Goal: Task Accomplishment & Management: Manage account settings

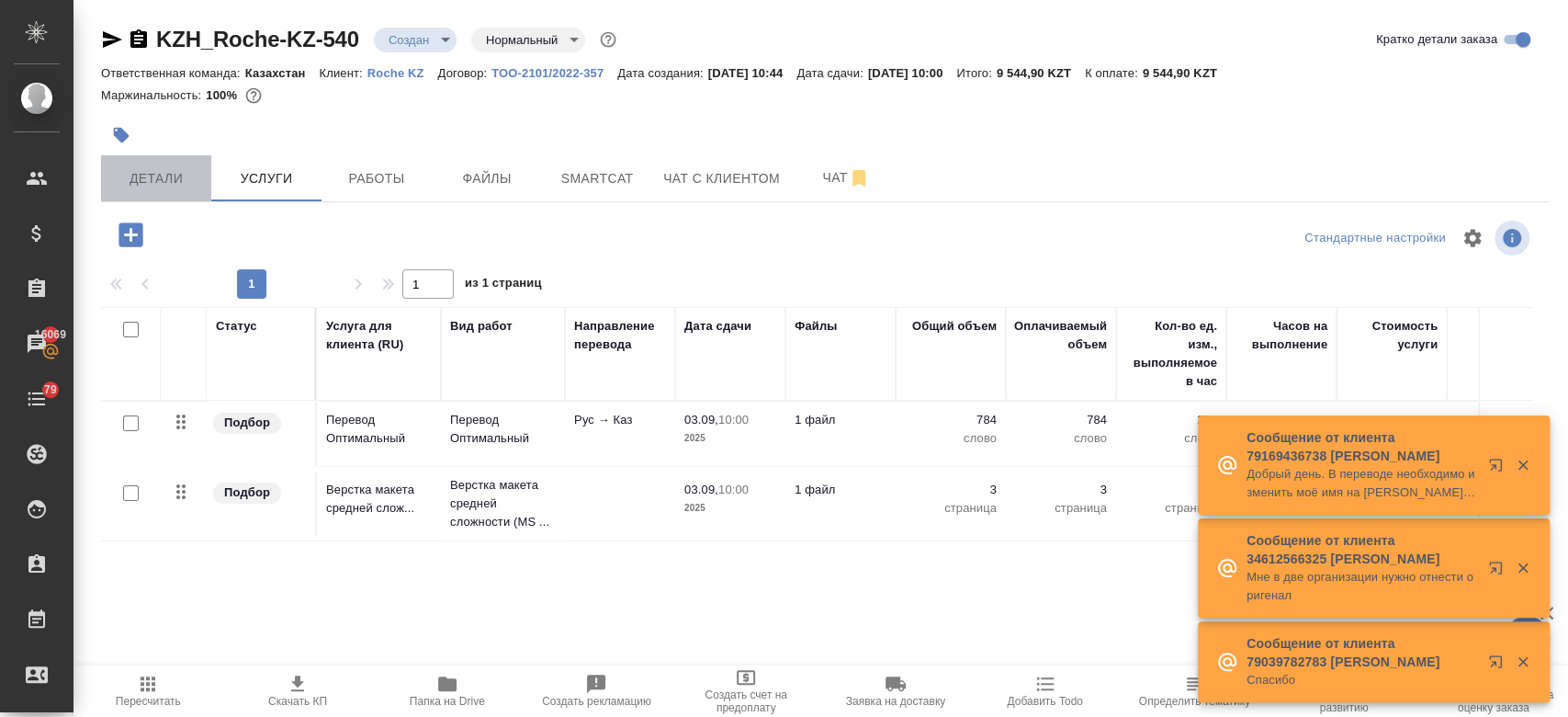
click at [191, 184] on span "Детали" at bounding box center [156, 178] width 88 height 23
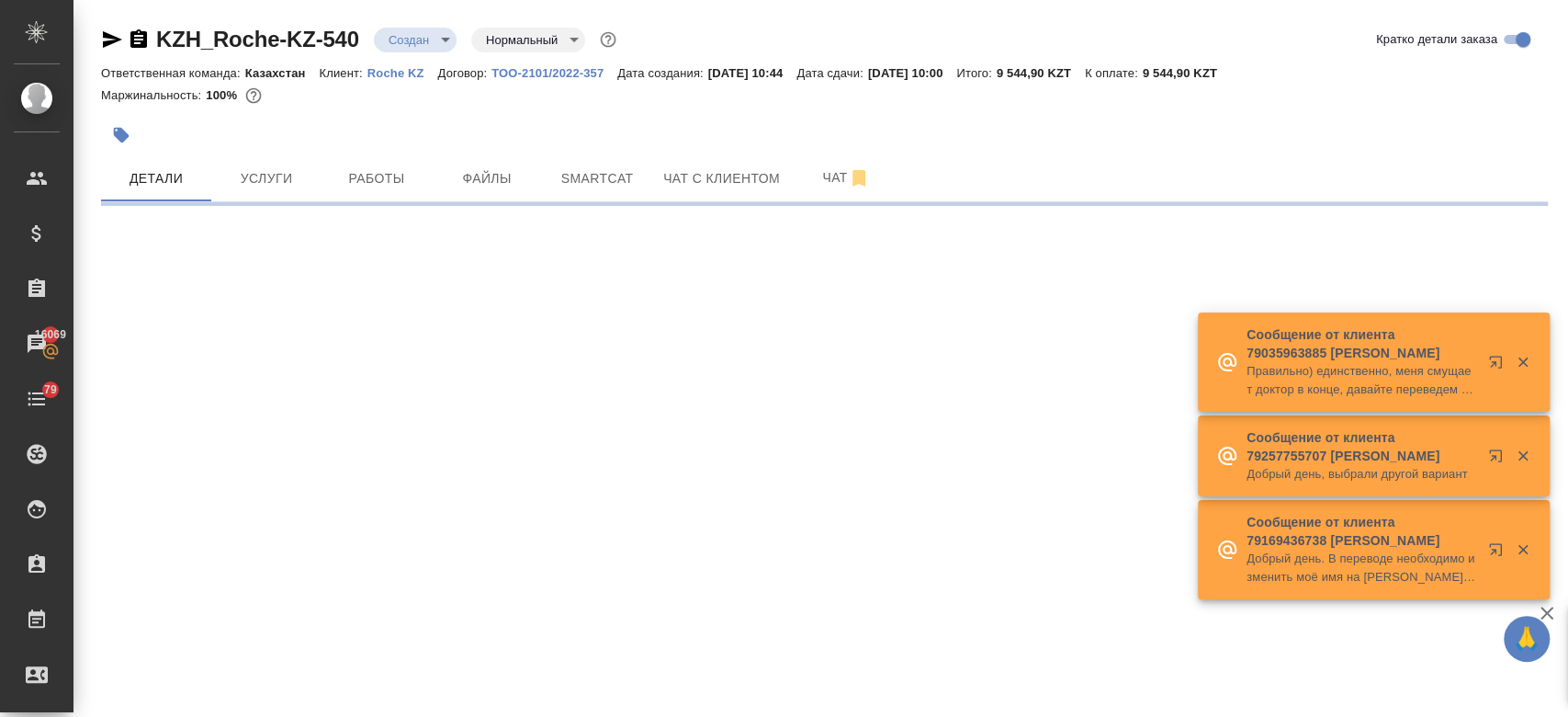
select select "RU"
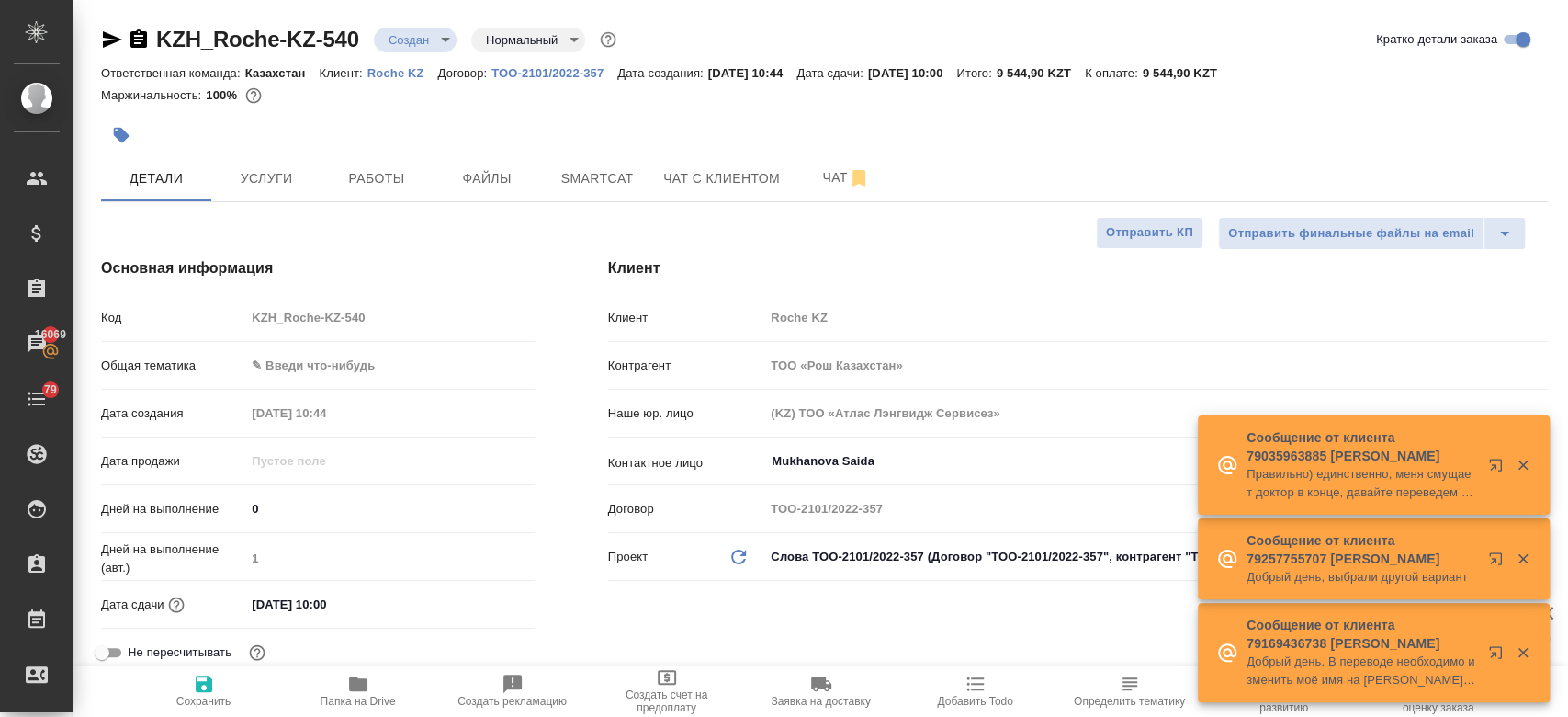
type textarea "x"
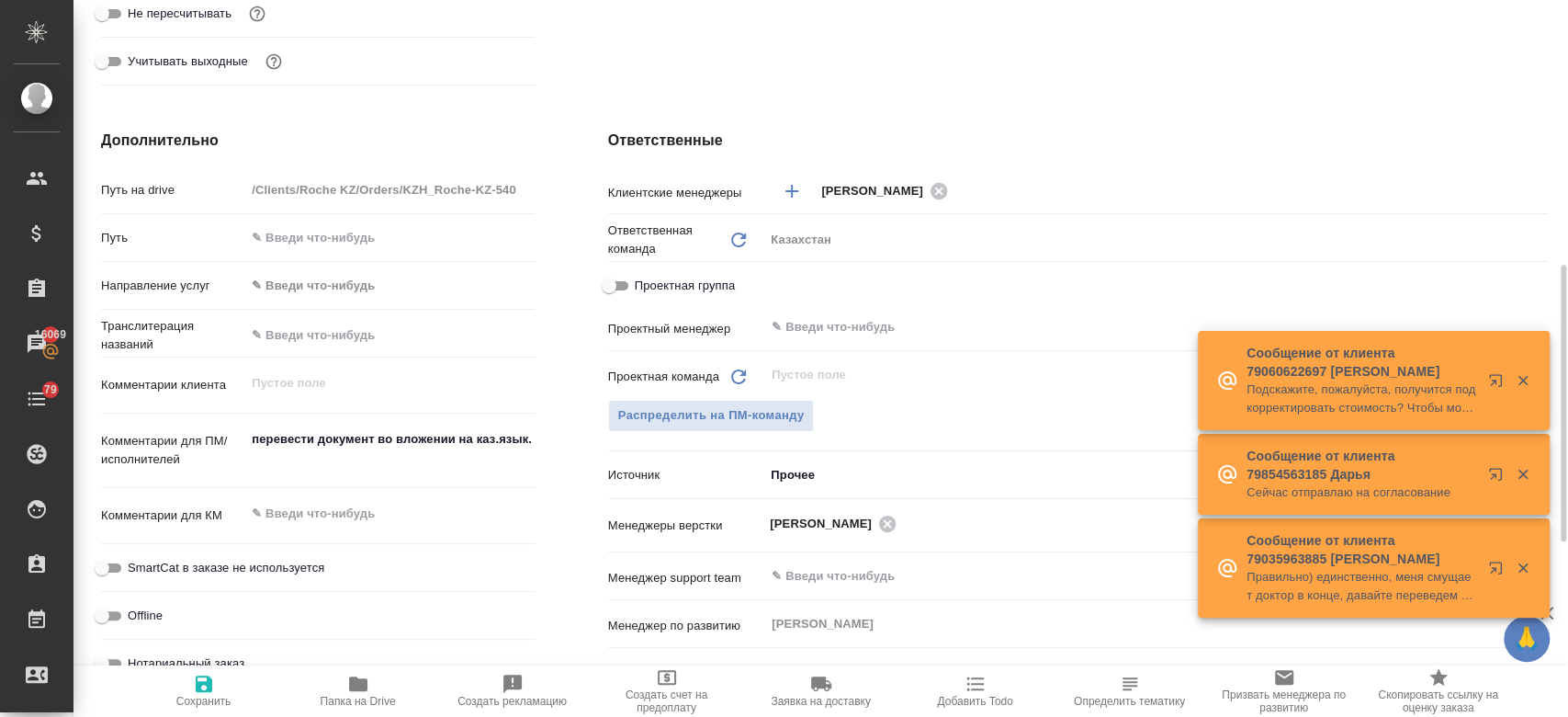
scroll to position [665, 0]
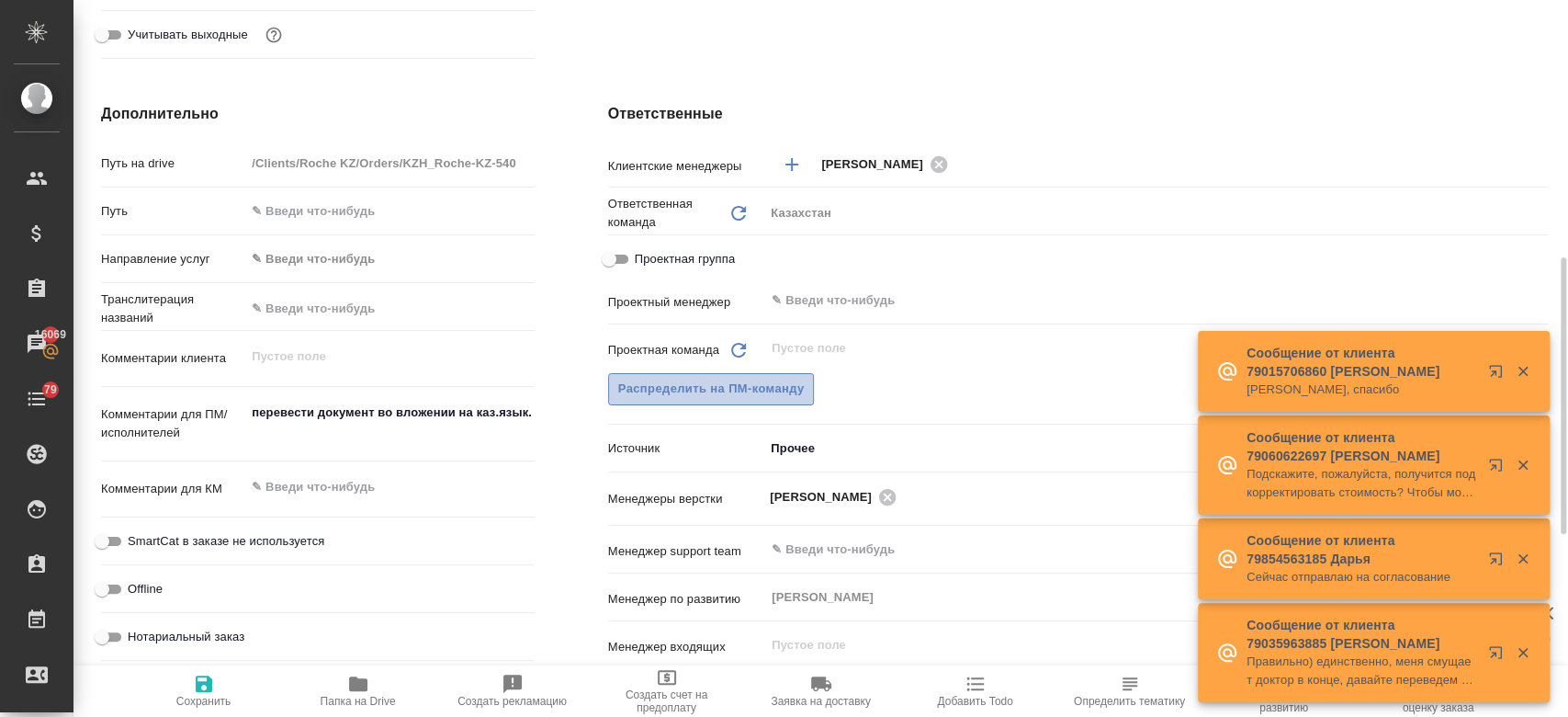
click at [670, 378] on span "Распределить на ПМ-команду" at bounding box center [712, 388] width 187 height 21
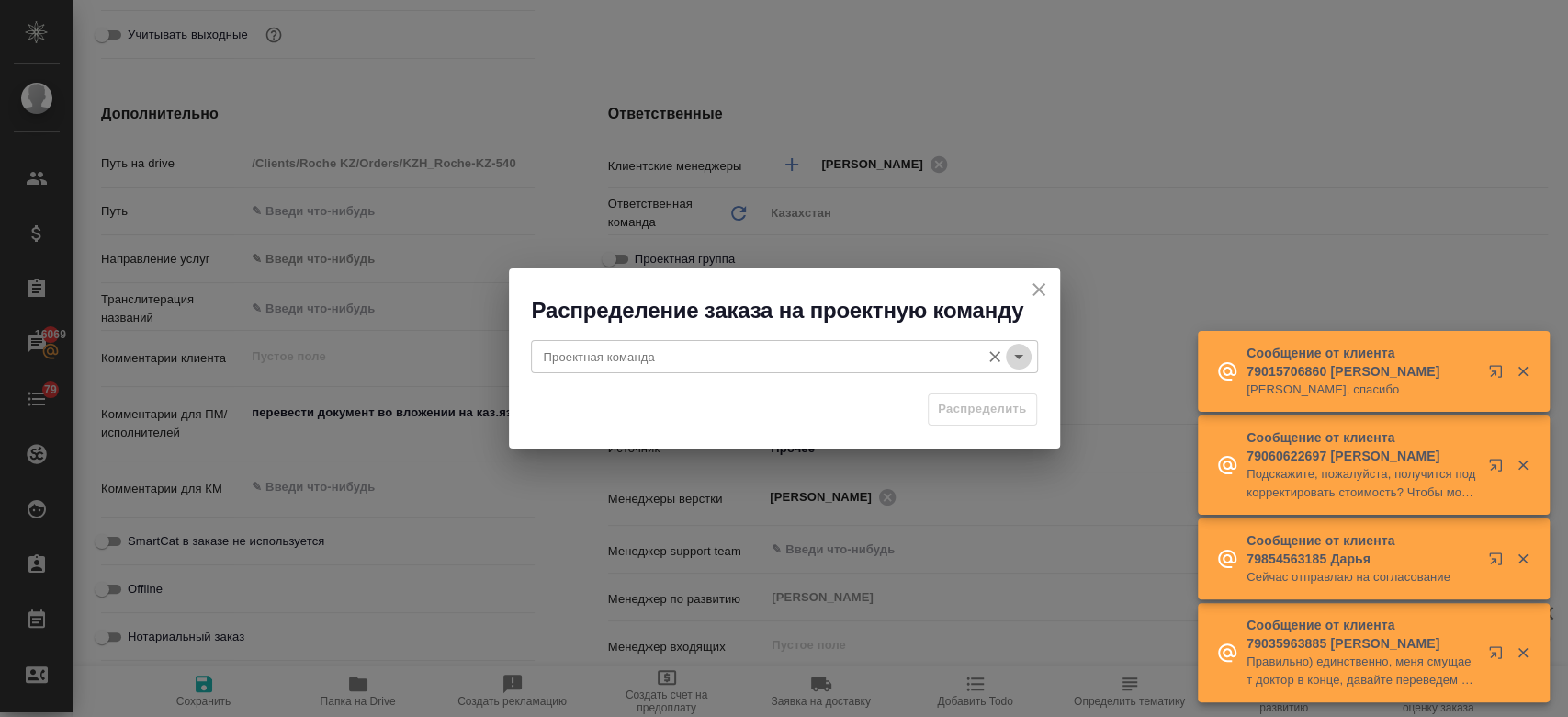
click at [1016, 354] on icon "Open" at bounding box center [1018, 357] width 22 height 22
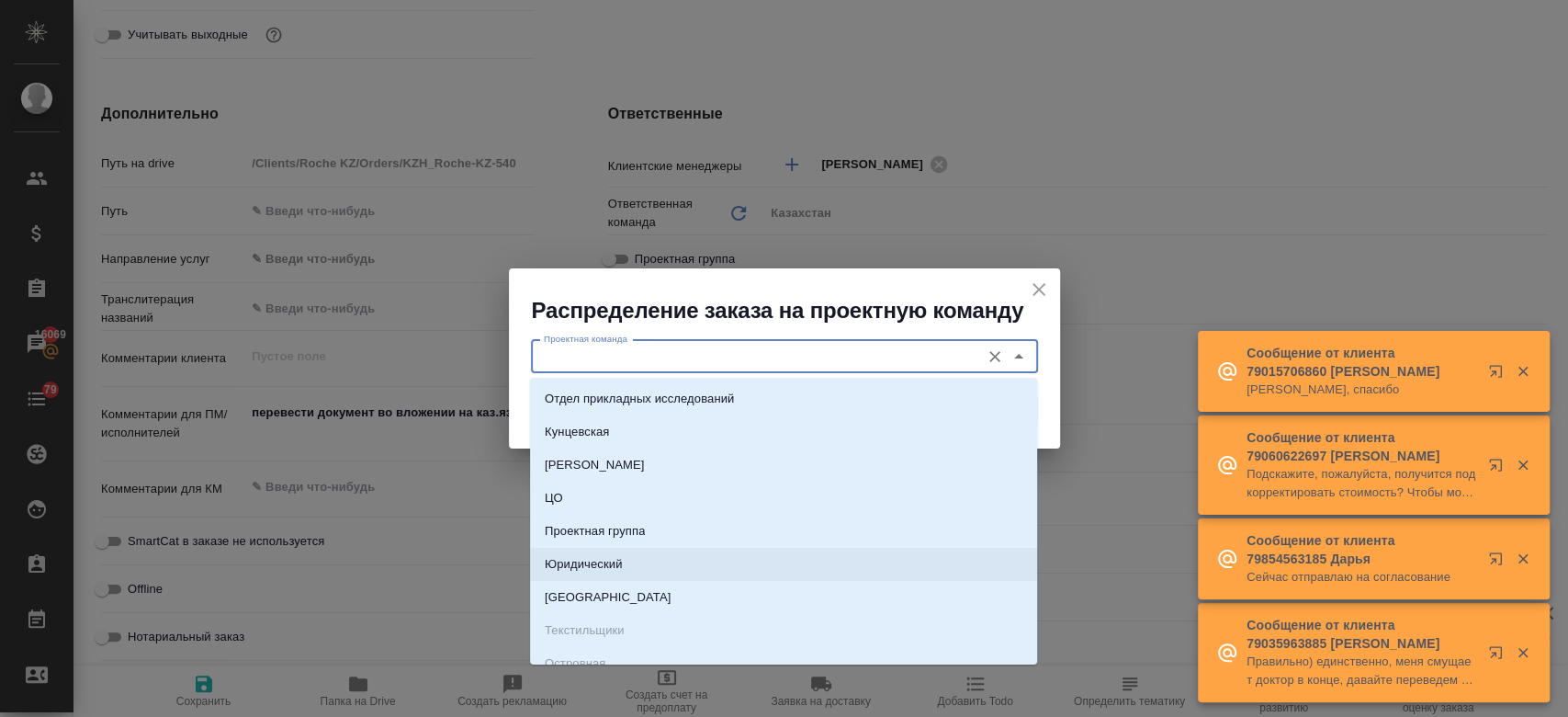
drag, startPoint x: 729, startPoint y: 566, endPoint x: 818, endPoint y: 580, distance: 90.1
click at [818, 580] on li "Юридический" at bounding box center [783, 564] width 507 height 33
type input "Юридический"
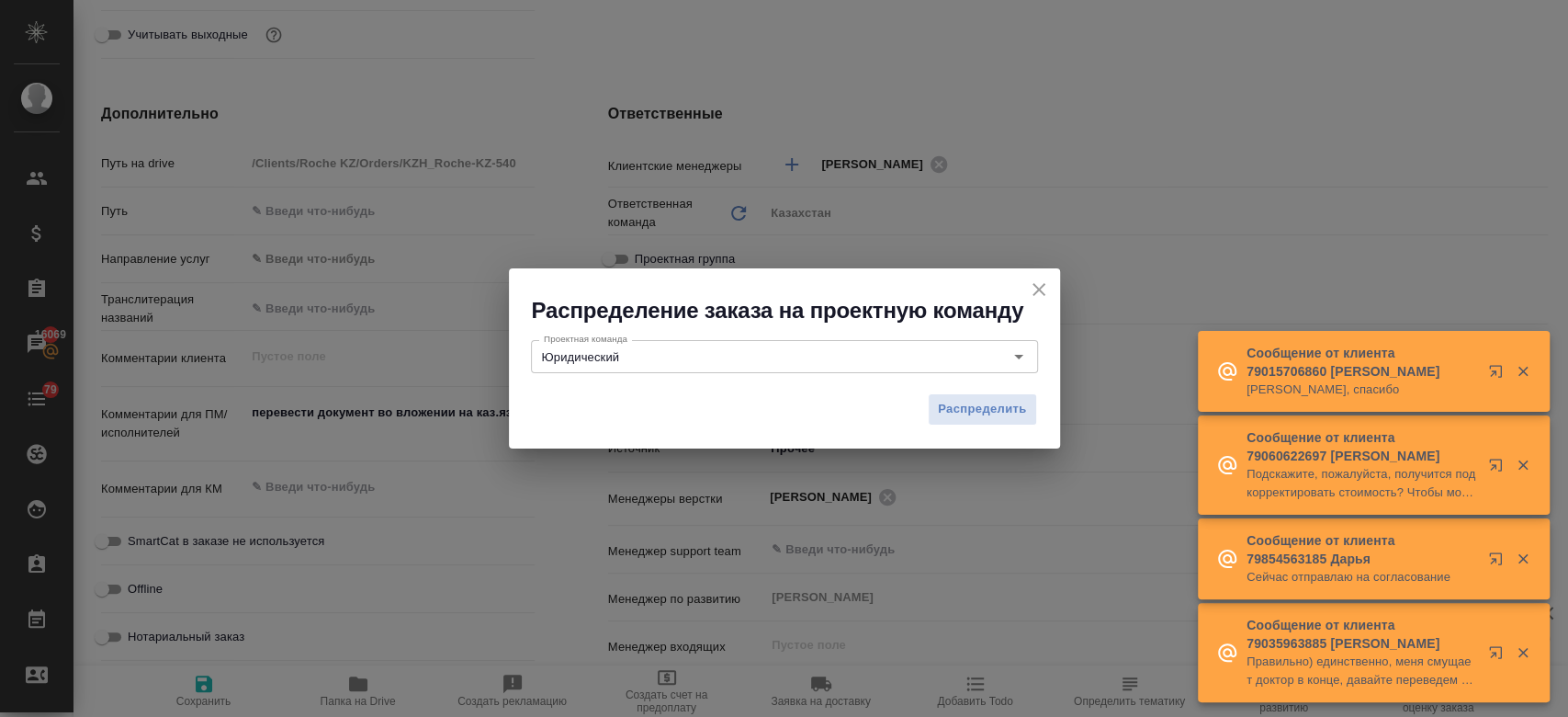
click at [818, 580] on div "Распределение заказа на проектную команду Проектная команда Юридический Проектн…" at bounding box center [784, 358] width 1568 height 717
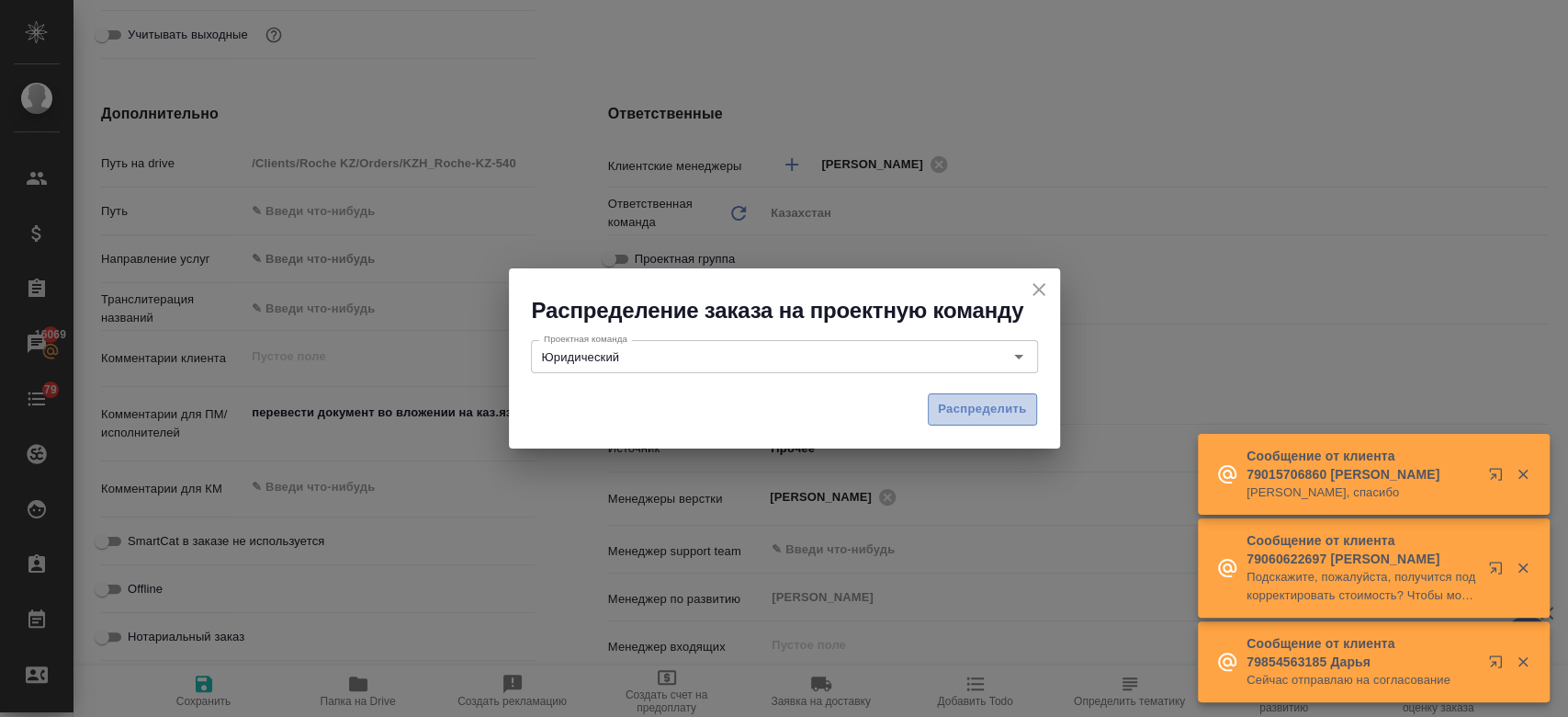
click at [947, 400] on span "Распределить" at bounding box center [982, 409] width 89 height 21
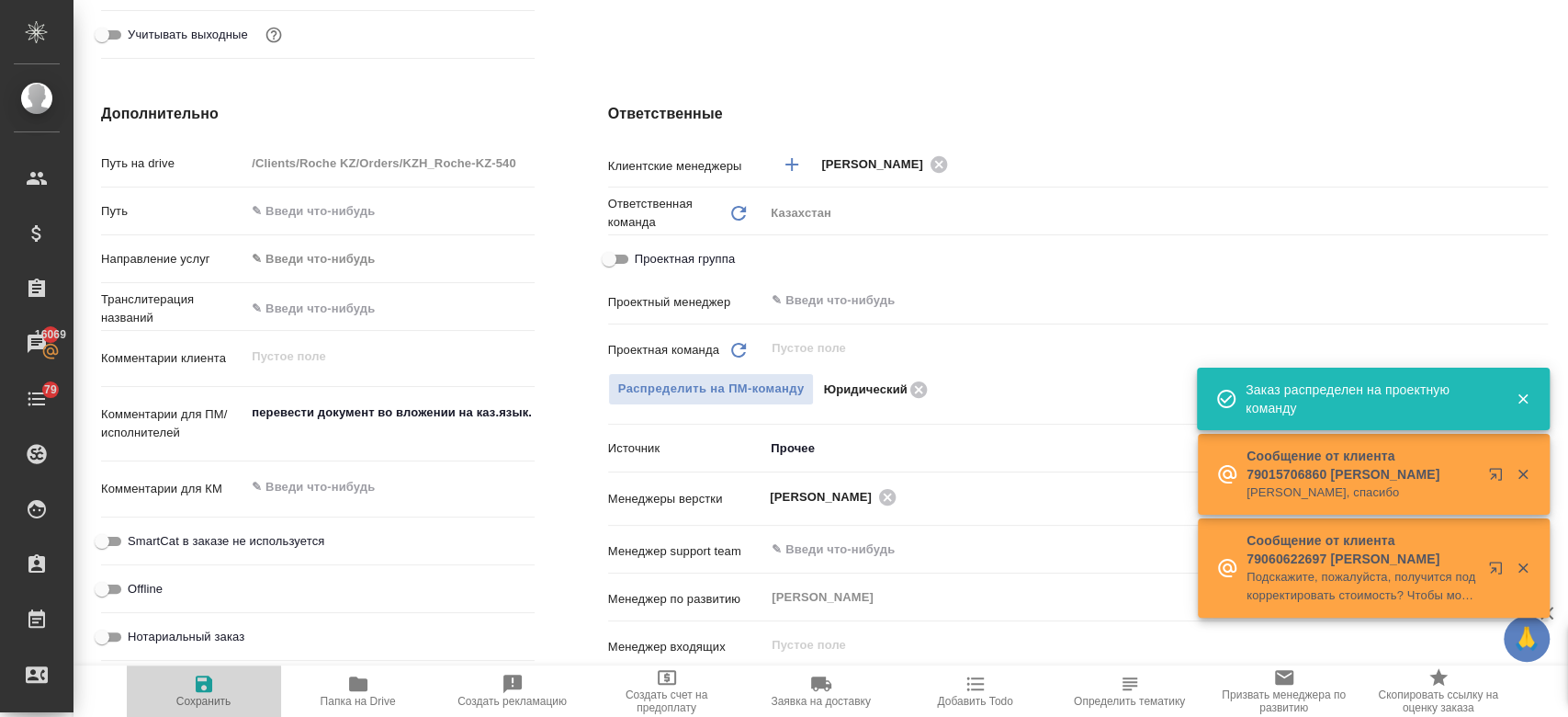
type textarea "x"
click at [184, 679] on span "Сохранить" at bounding box center [203, 689] width 132 height 35
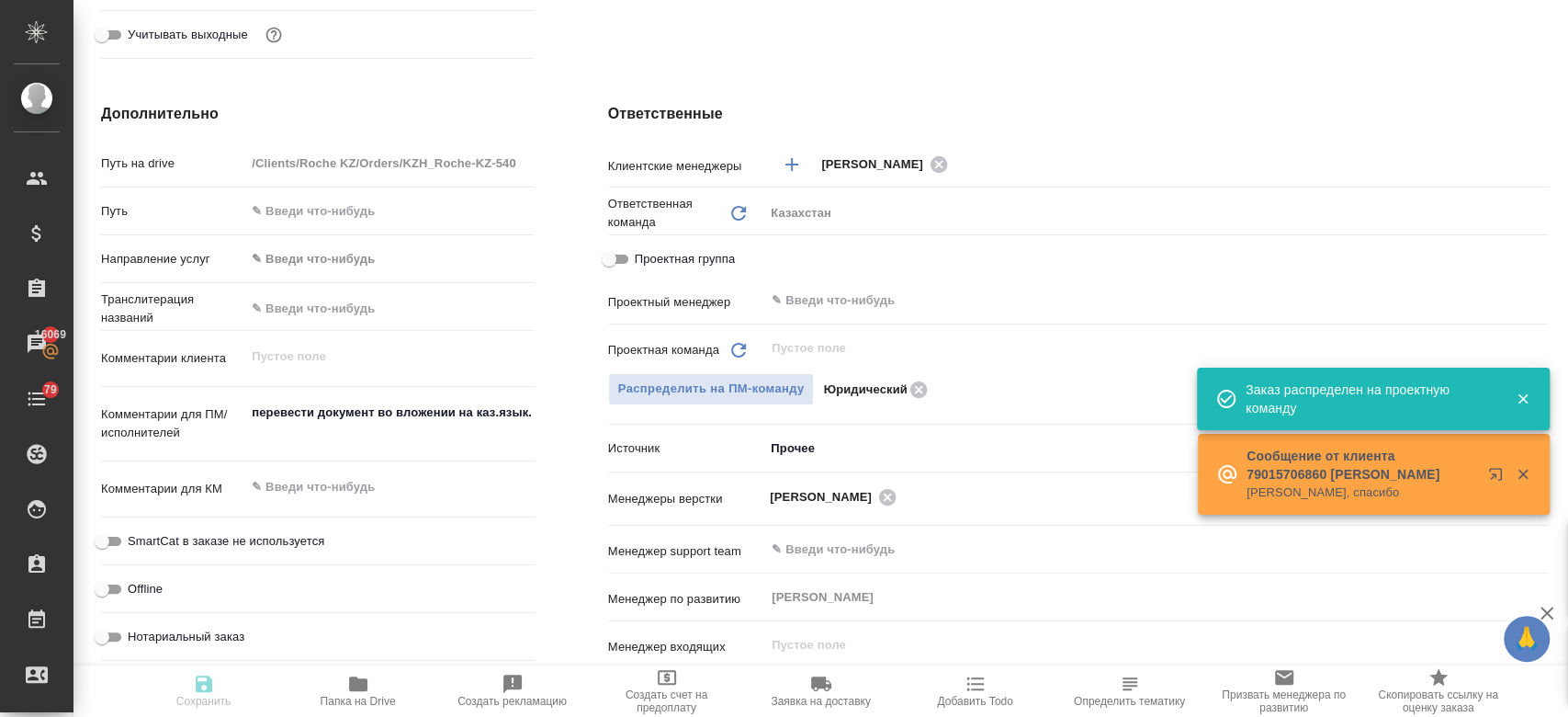
type textarea "x"
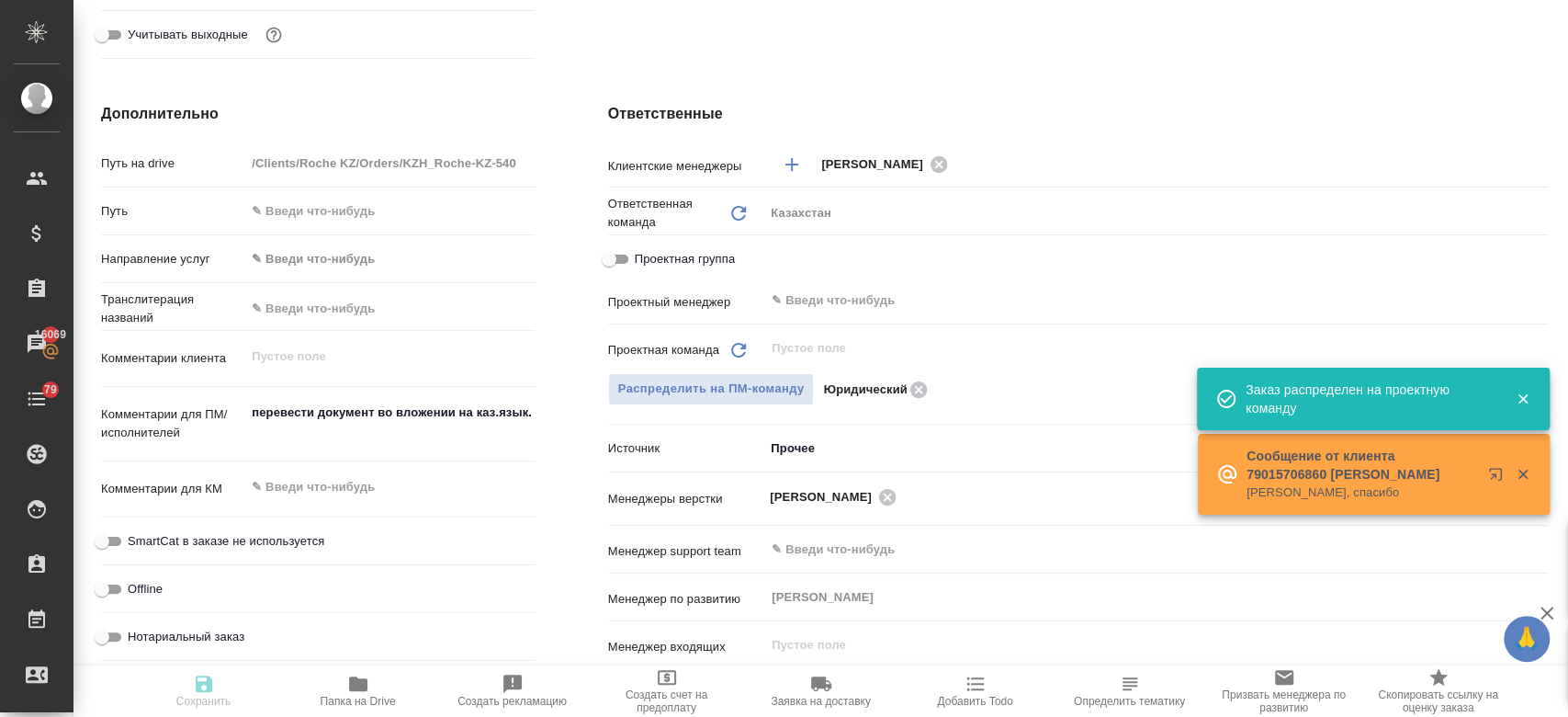
type textarea "x"
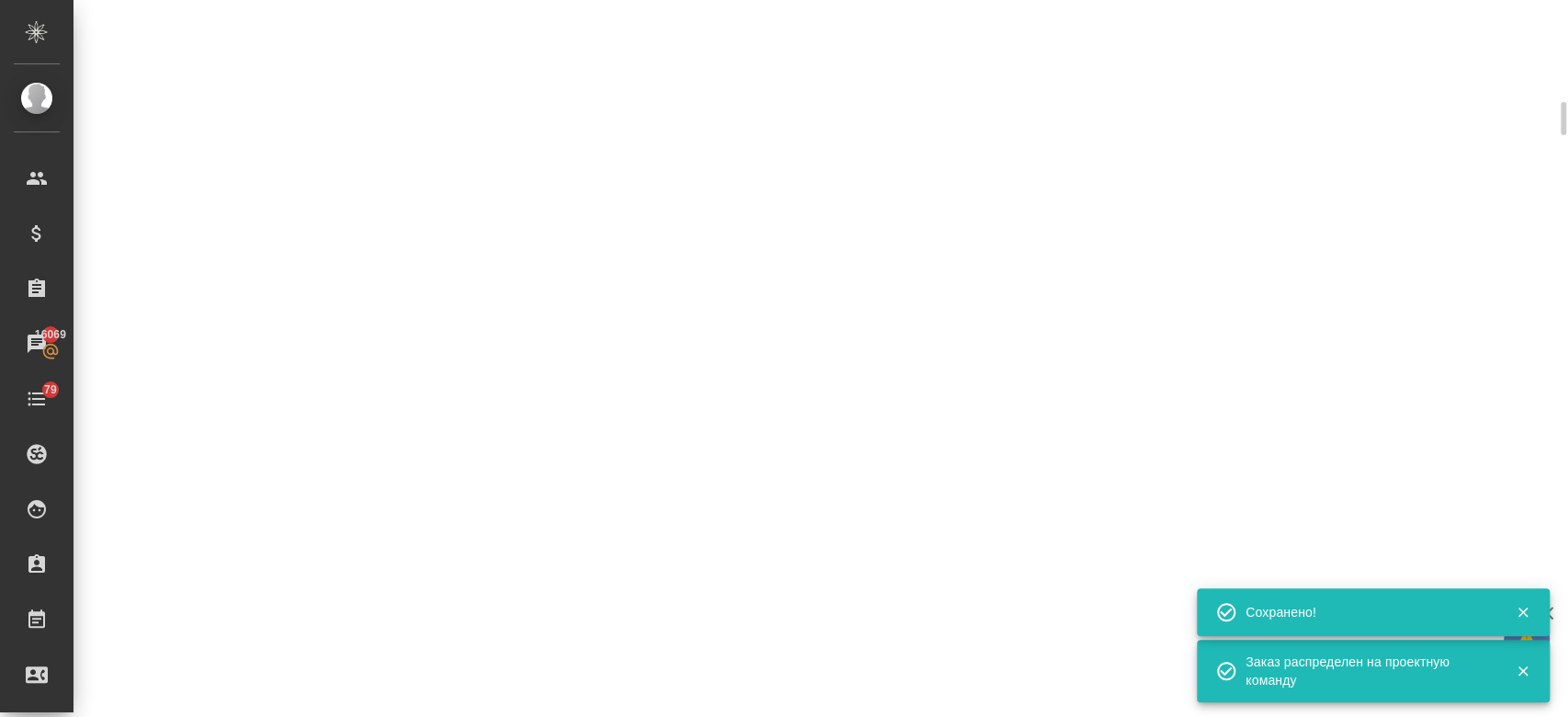
scroll to position [0, 0]
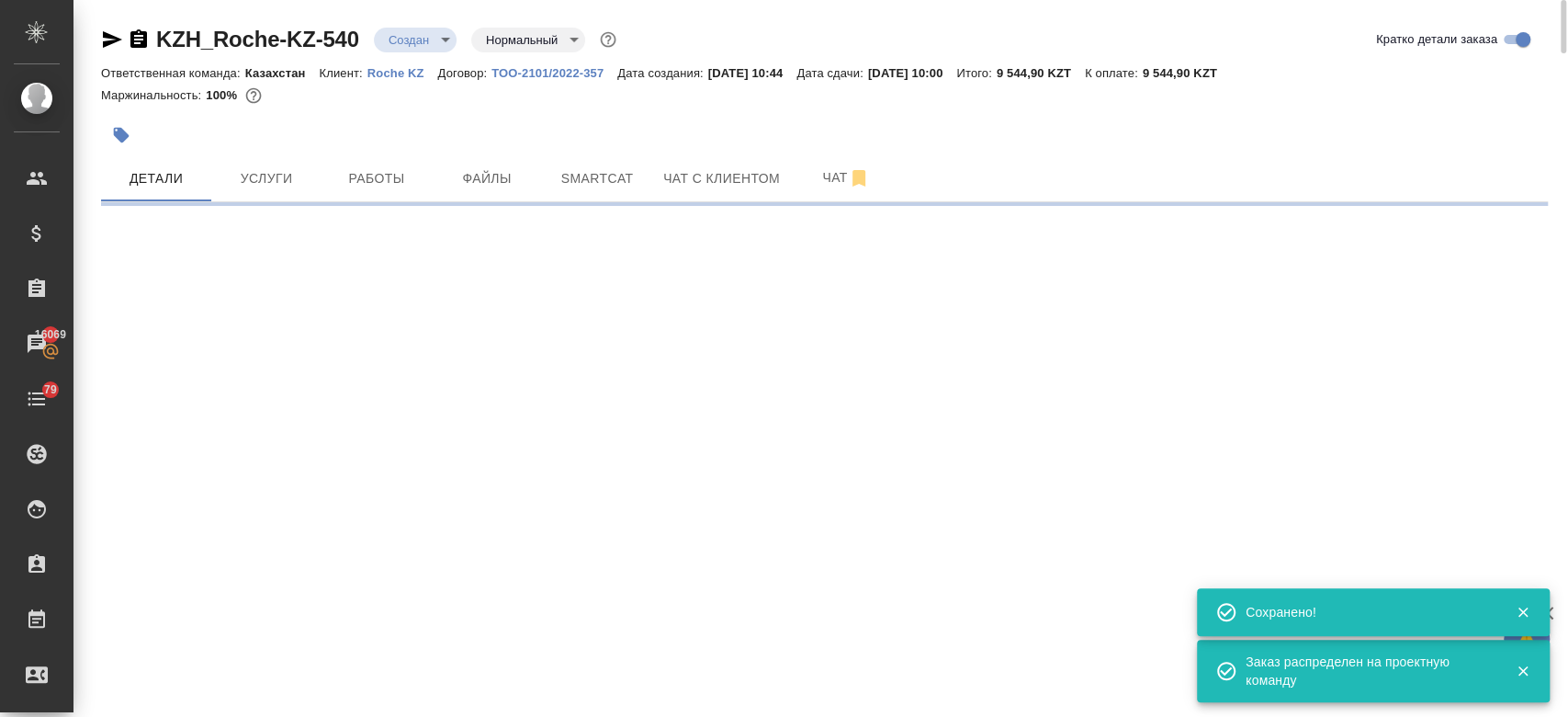
select select "RU"
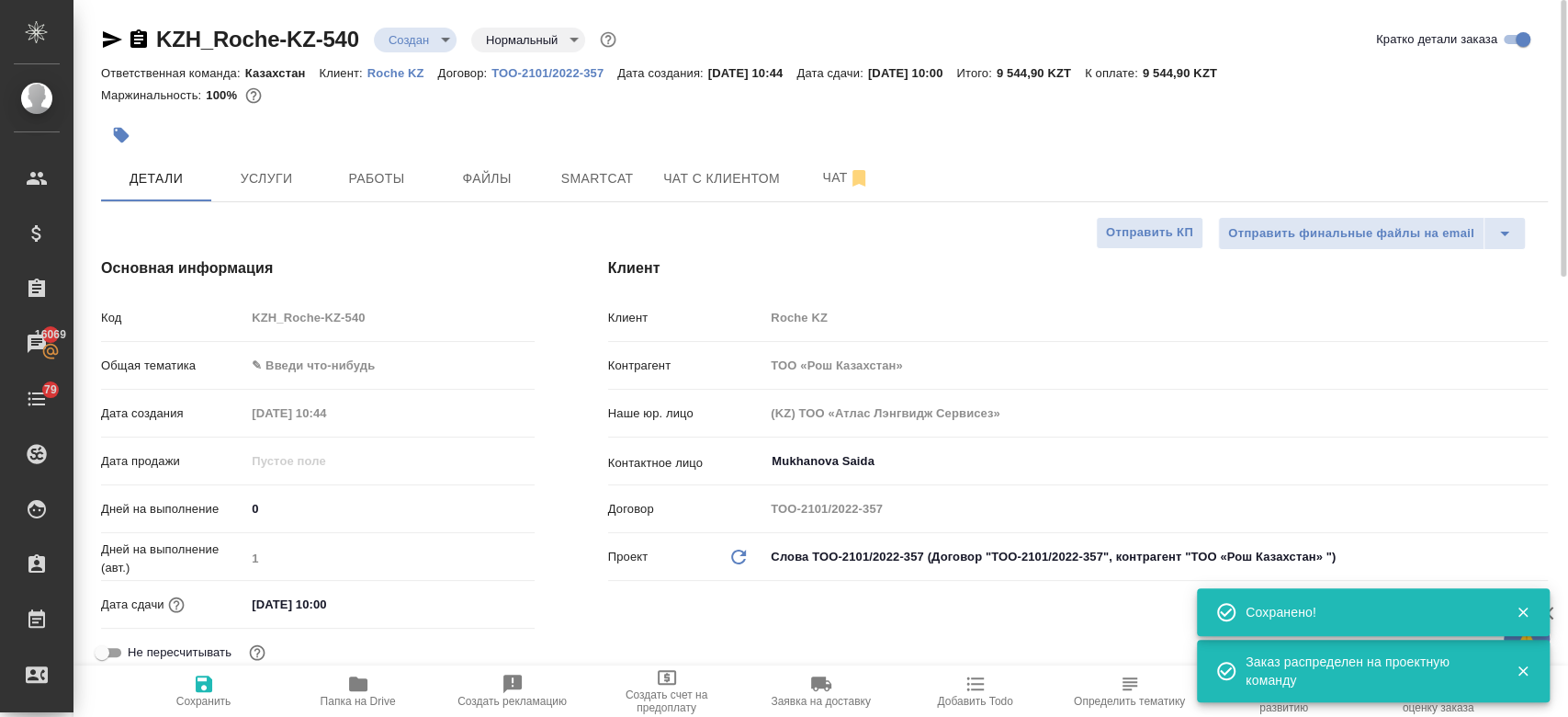
type textarea "x"
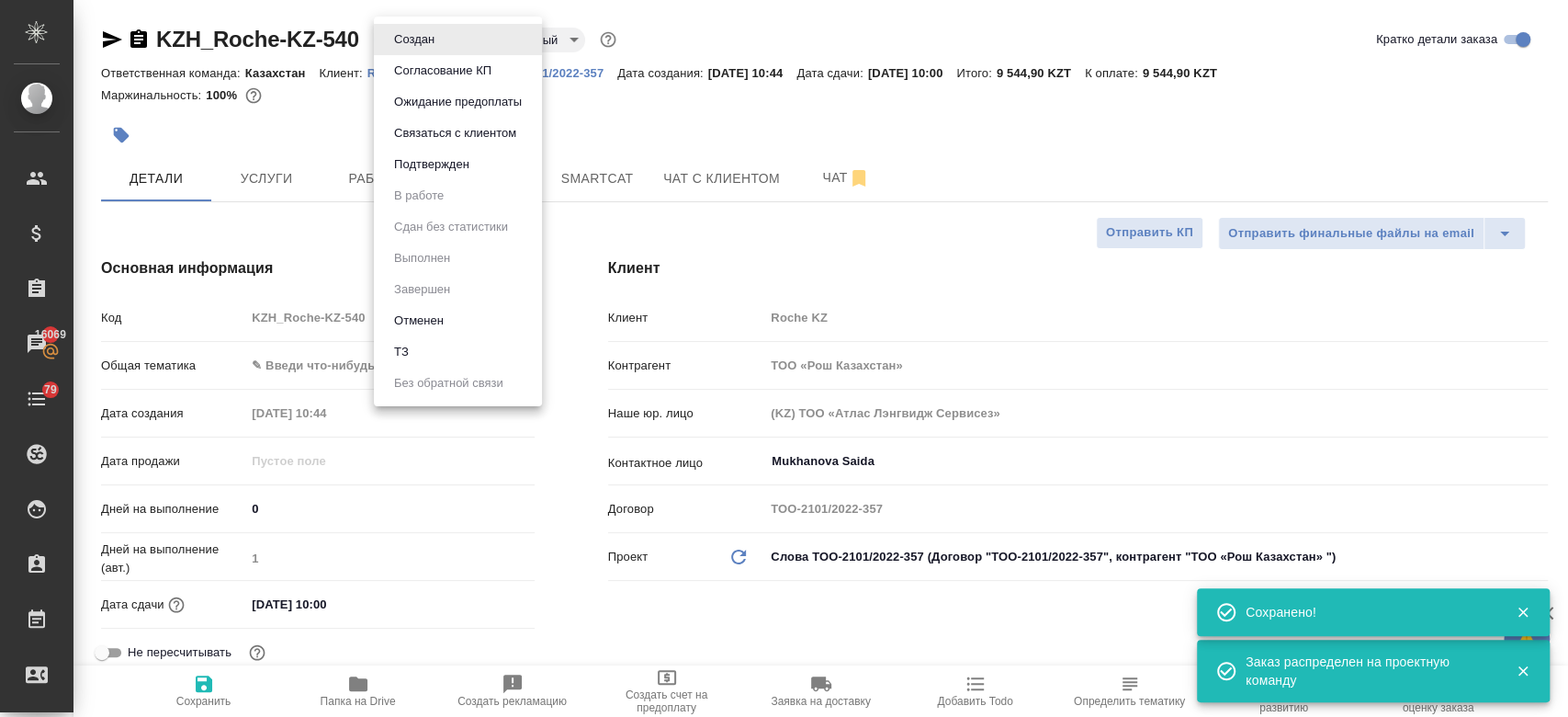
click at [404, 30] on body "🙏 .cls-1 fill:#fff; AWATERA Kosherbayeva Nazerke Клиенты Спецификации Заказы 16…" at bounding box center [784, 358] width 1568 height 717
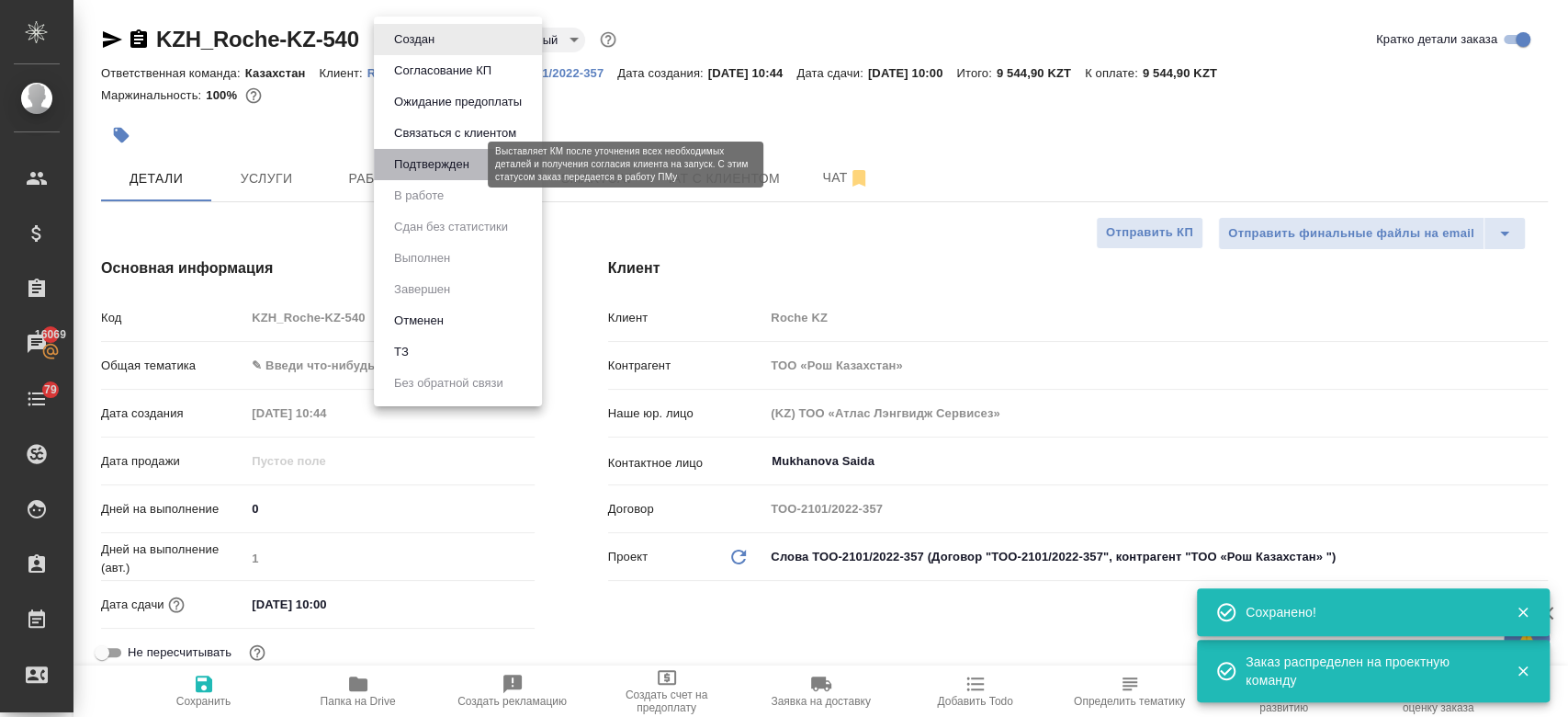
click at [433, 173] on button "Подтвержден" at bounding box center [431, 164] width 86 height 20
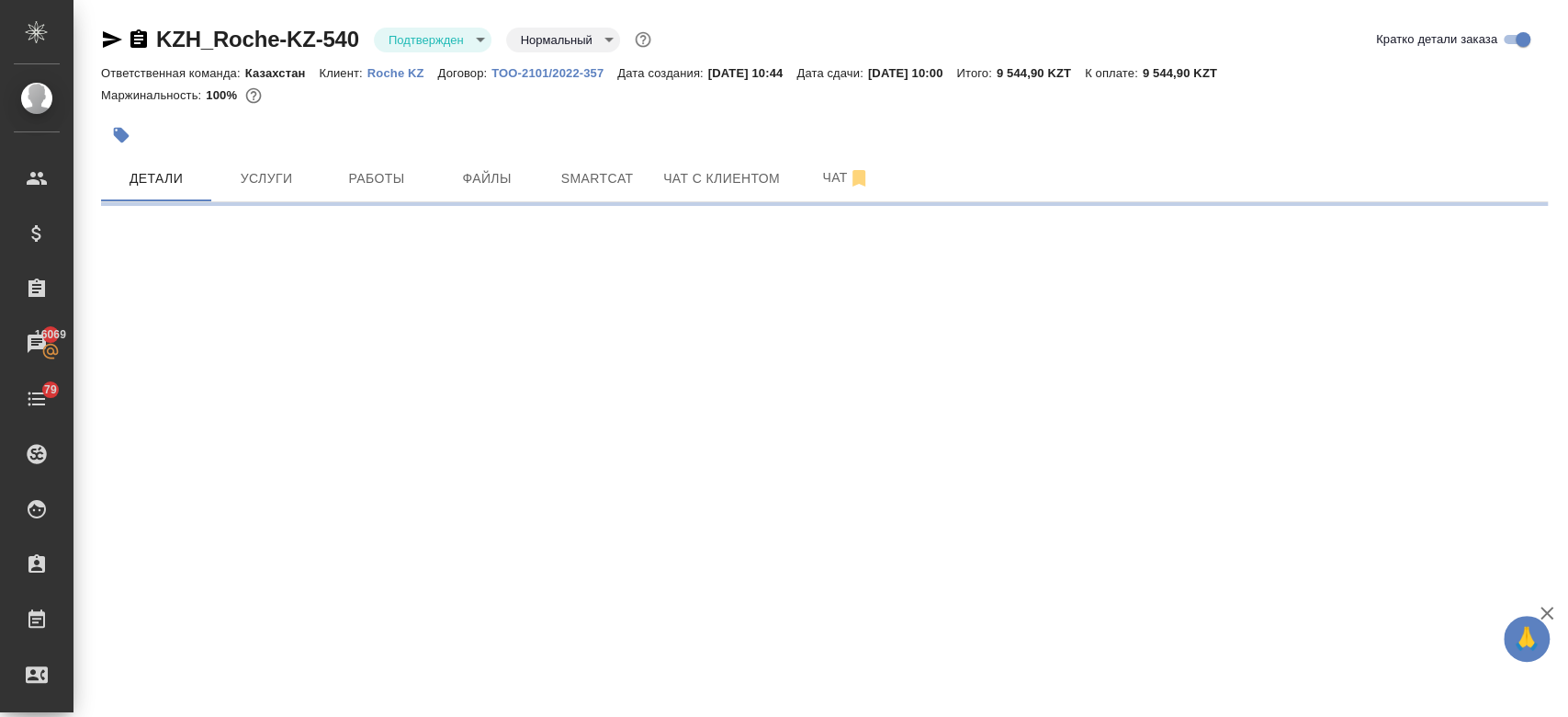
select select "RU"
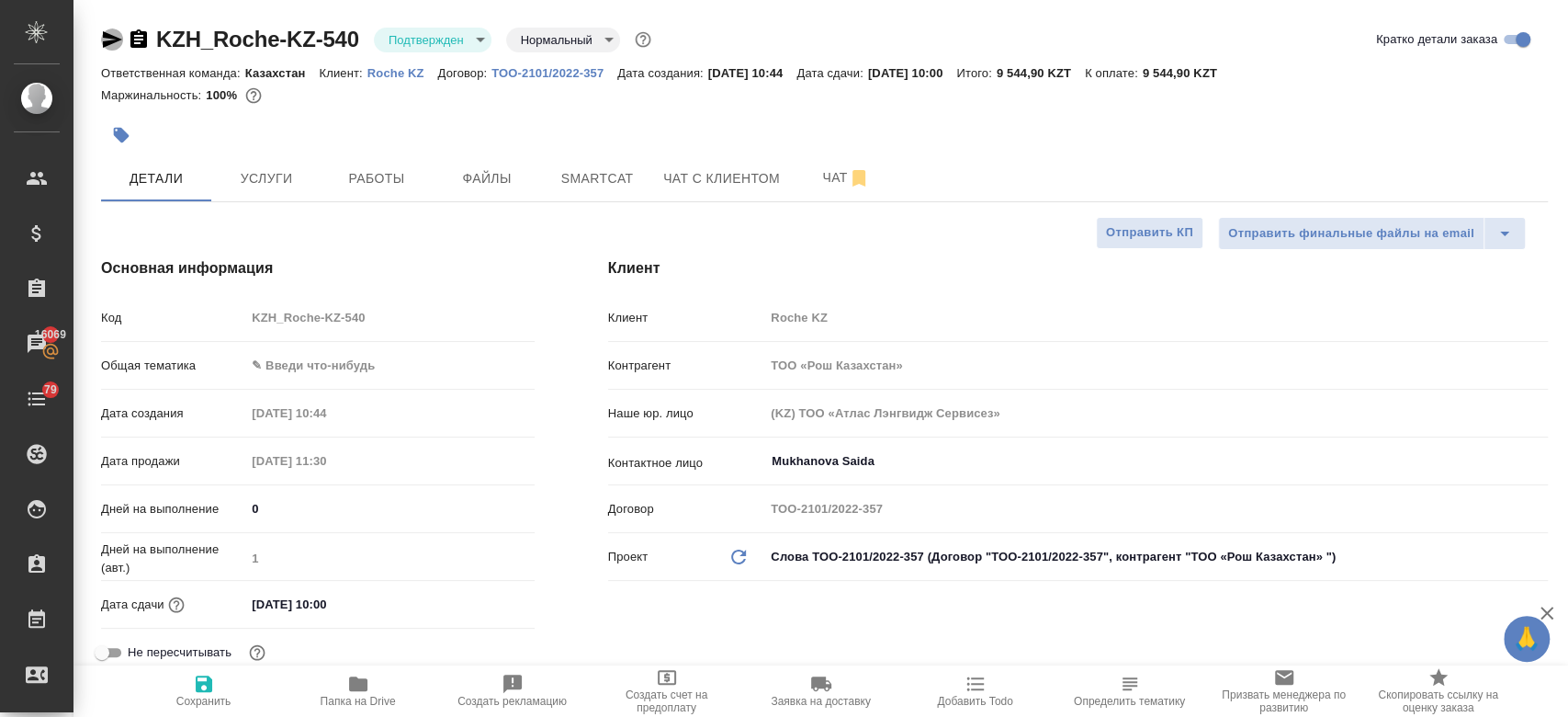
click at [108, 40] on icon "button" at bounding box center [112, 40] width 22 height 22
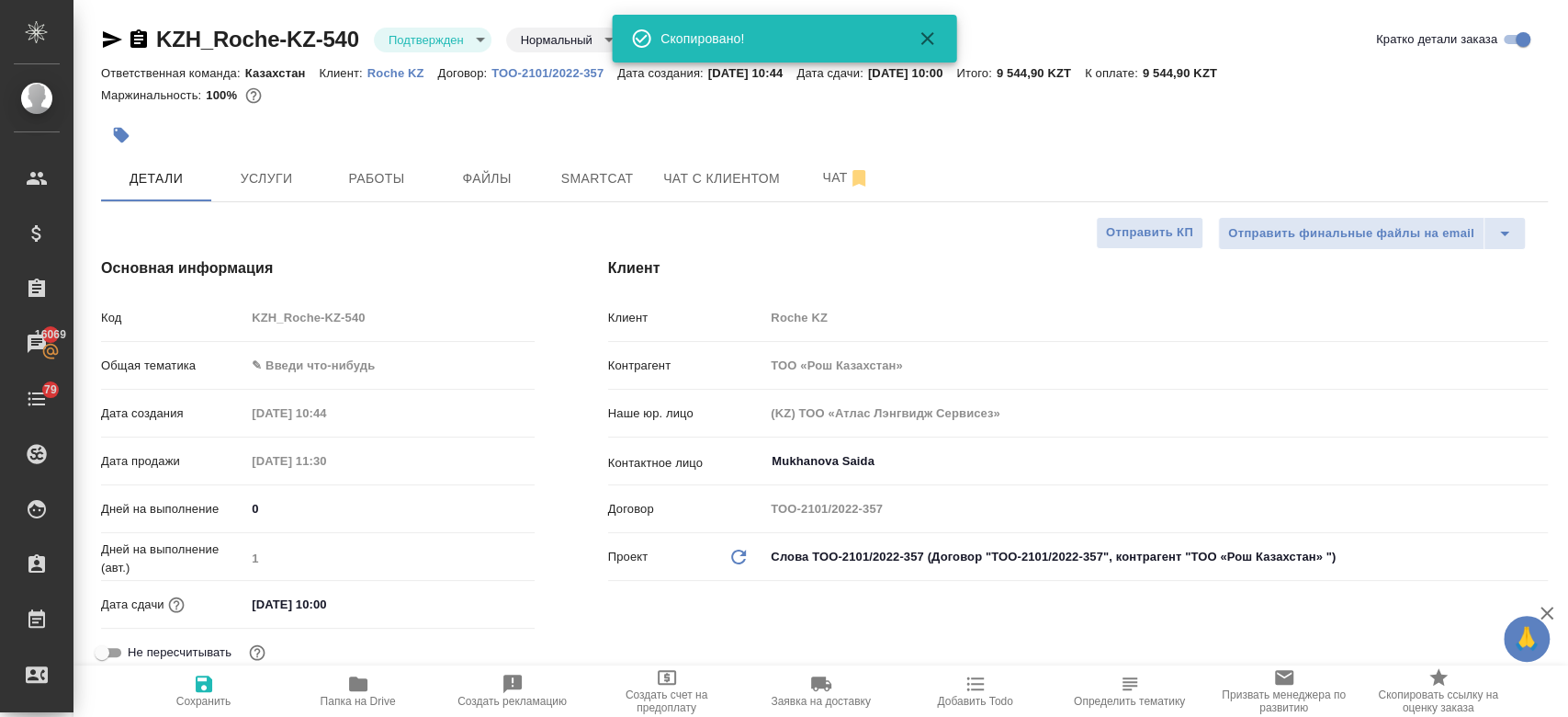
type textarea "x"
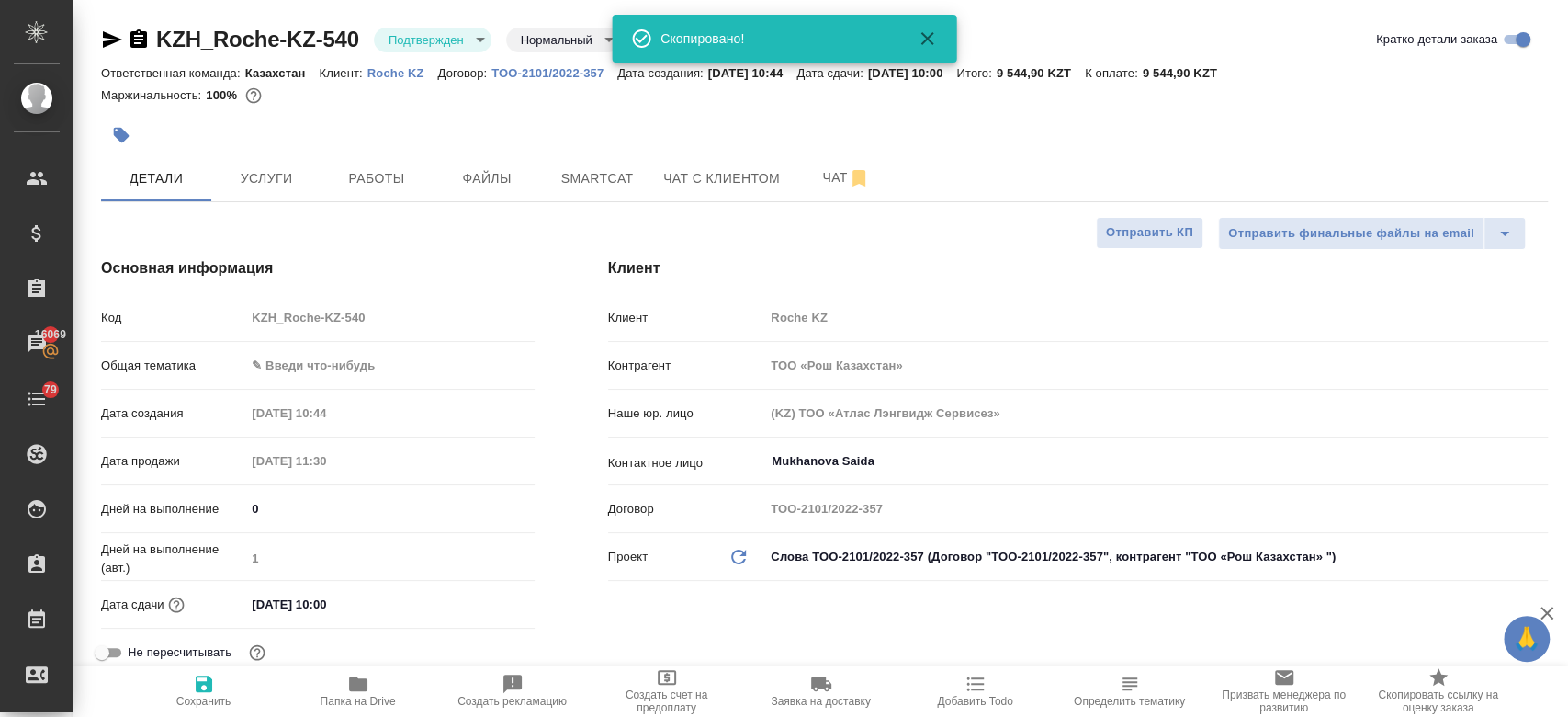
type textarea "x"
